Goal: Complete application form

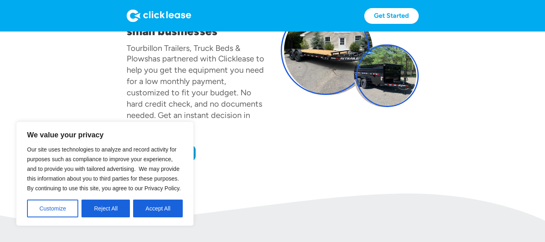
scroll to position [96, 0]
click at [152, 209] on button "Accept All" at bounding box center [158, 208] width 50 height 18
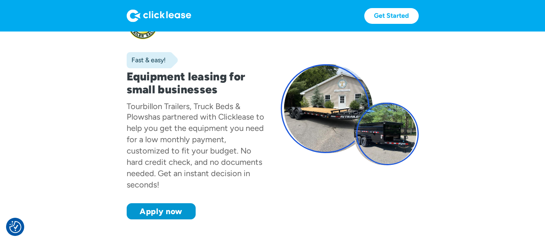
scroll to position [50, 0]
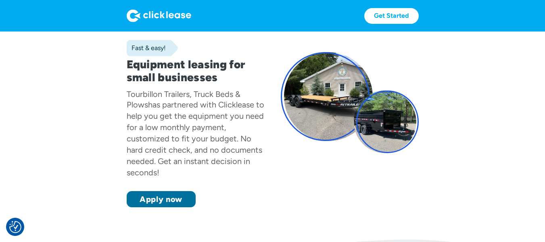
click at [174, 195] on link "Apply now" at bounding box center [161, 199] width 69 height 16
